Goal: Transaction & Acquisition: Purchase product/service

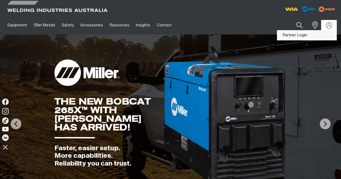
click at [311, 35] on link "Partner Login" at bounding box center [306, 35] width 59 height 10
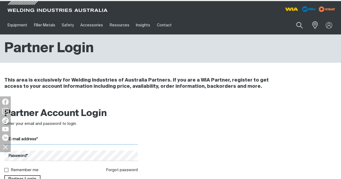
type input "[PERSON_NAME][EMAIL_ADDRESS][DOMAIN_NAME]"
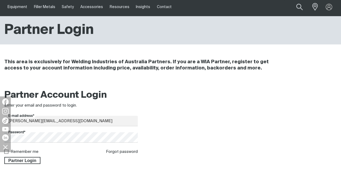
scroll to position [27, 0]
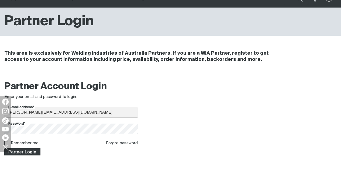
click at [28, 150] on span "Partner Login" at bounding box center [22, 151] width 35 height 7
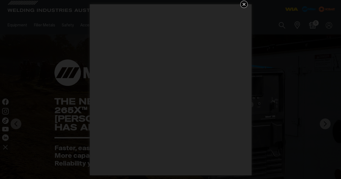
click at [243, 2] on icon "Get 5 WIA Welding Guides Free!" at bounding box center [244, 4] width 6 height 6
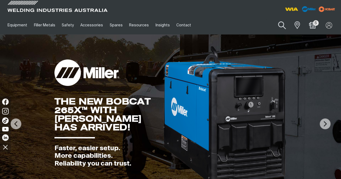
click at [281, 25] on button "Search products" at bounding box center [282, 25] width 22 height 15
click at [239, 26] on input "Search" at bounding box center [248, 25] width 83 height 12
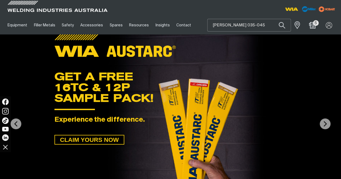
click at [273, 19] on button "Search products" at bounding box center [282, 25] width 18 height 13
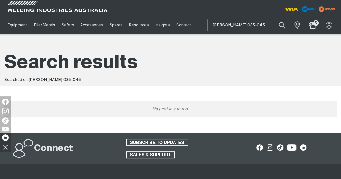
drag, startPoint x: 228, startPoint y: 26, endPoint x: 194, endPoint y: 29, distance: 34.4
click at [194, 29] on div "Equipment Stick Welders TIG Welders MIG Welders Multi-Process Welders Engine Dr…" at bounding box center [170, 25] width 332 height 19
type input "035-045"
click at [273, 19] on button "Search products" at bounding box center [282, 25] width 18 height 13
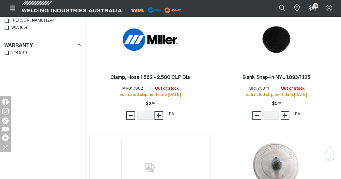
scroll to position [296, 0]
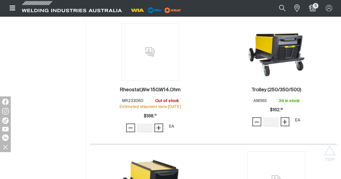
scroll to position [916, 0]
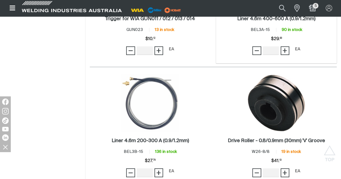
scroll to position [1347, 0]
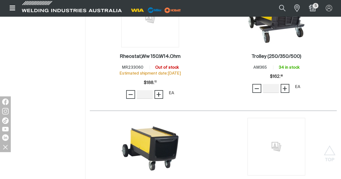
scroll to position [835, 0]
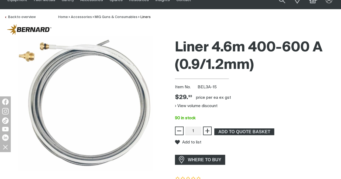
scroll to position [54, 0]
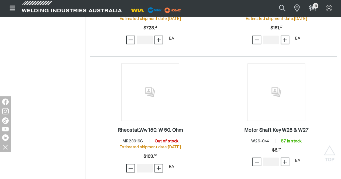
scroll to position [443, 0]
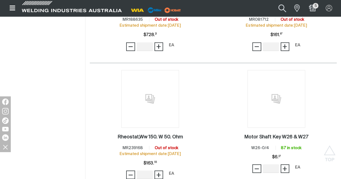
click at [284, 11] on button "Search products" at bounding box center [282, 8] width 22 height 15
click at [229, 4] on input "035-045" at bounding box center [249, 8] width 83 height 12
drag, startPoint x: 231, startPoint y: 6, endPoint x: 196, endPoint y: 8, distance: 35.9
click at [196, 8] on div "Search 035-045 When search results are available use up and down arrows to revi…" at bounding box center [170, 8] width 332 height 16
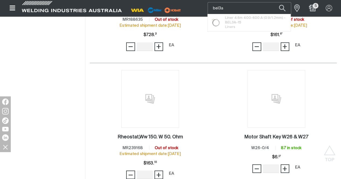
type input "bel3a"
click at [273, 2] on button "Search products" at bounding box center [282, 8] width 18 height 12
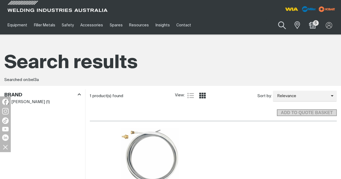
click at [282, 25] on button "Search products" at bounding box center [282, 25] width 22 height 15
click at [236, 25] on input "bel3a" at bounding box center [248, 25] width 83 height 12
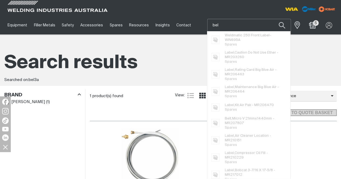
type input "bel"
click at [273, 19] on button "Search products" at bounding box center [282, 25] width 18 height 13
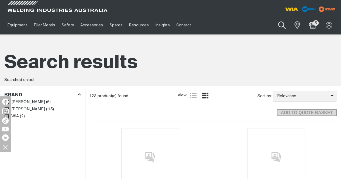
click at [279, 26] on button "Search products" at bounding box center [282, 25] width 22 height 15
click at [254, 28] on input "bel" at bounding box center [248, 25] width 83 height 12
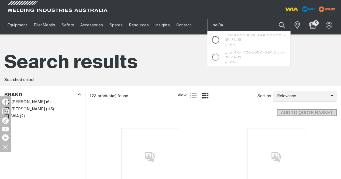
click at [273, 19] on button "Search products" at bounding box center [282, 25] width 18 height 13
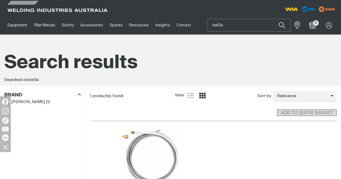
click at [254, 28] on input "bel3a" at bounding box center [248, 25] width 83 height 12
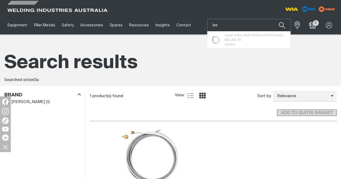
type input "b"
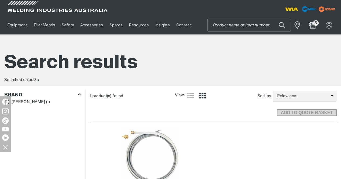
type input "l"
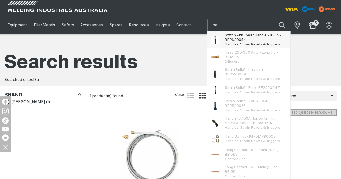
type input "b"
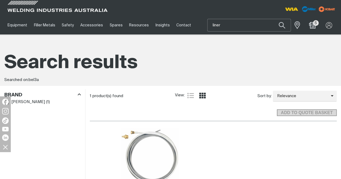
type input "liner"
click at [273, 19] on button "Search products" at bounding box center [282, 25] width 18 height 13
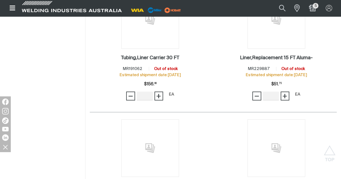
scroll to position [189, 0]
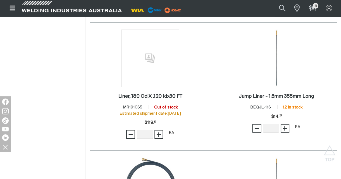
scroll to position [620, 0]
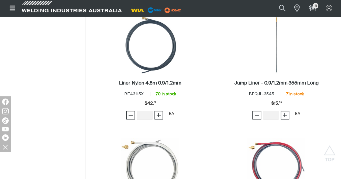
scroll to position [781, 0]
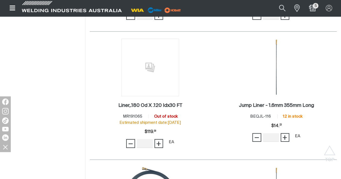
scroll to position [593, 0]
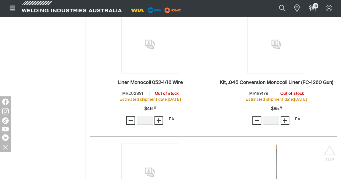
scroll to position [485, 0]
